Goal: Task Accomplishment & Management: Manage account settings

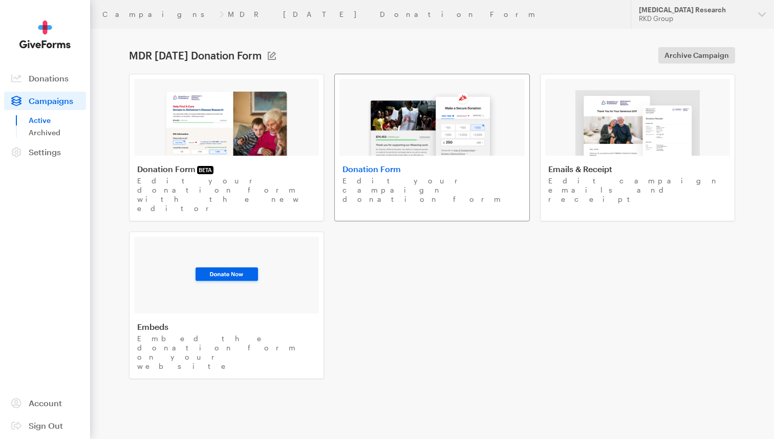
click at [428, 143] on img at bounding box center [432, 123] width 131 height 66
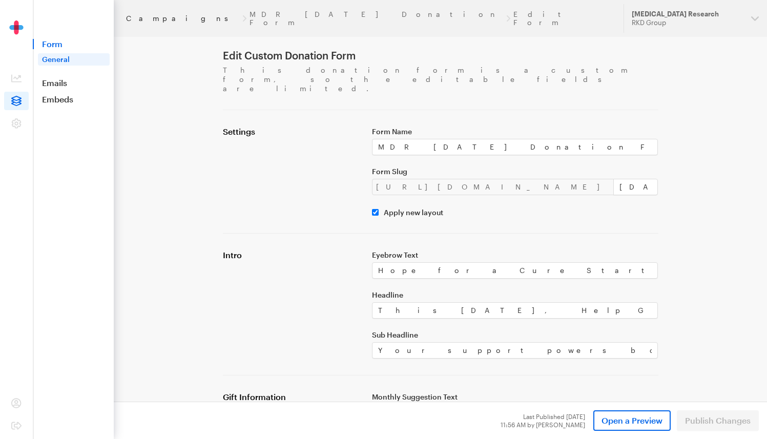
click at [142, 15] on link "Campaigns" at bounding box center [182, 18] width 113 height 8
